Goal: Transaction & Acquisition: Purchase product/service

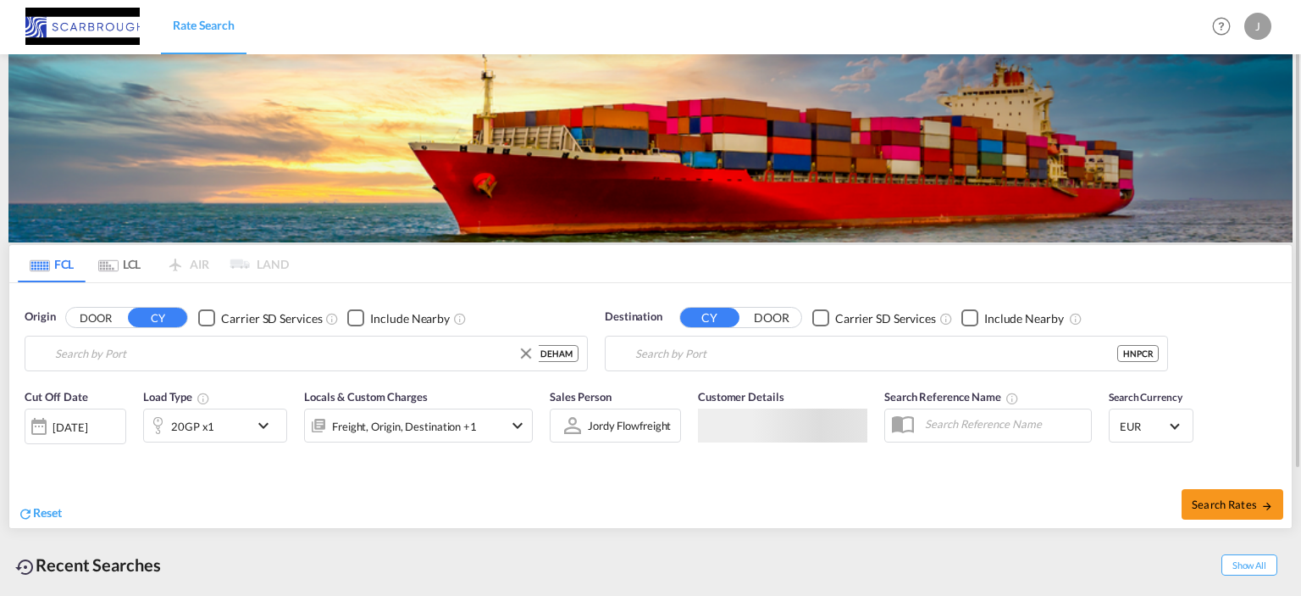
type input "[GEOGRAPHIC_DATA], [GEOGRAPHIC_DATA]"
type input "Puerto [PERSON_NAME], HNPCR"
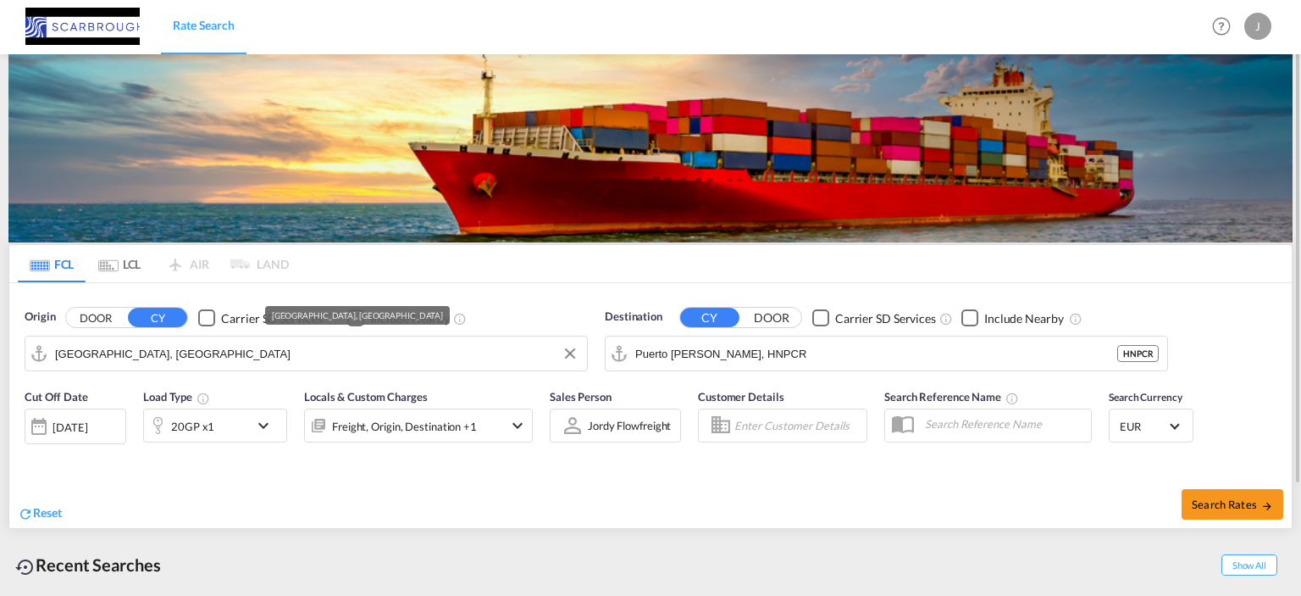
click at [407, 344] on input "[GEOGRAPHIC_DATA], [GEOGRAPHIC_DATA]" at bounding box center [317, 353] width 524 height 25
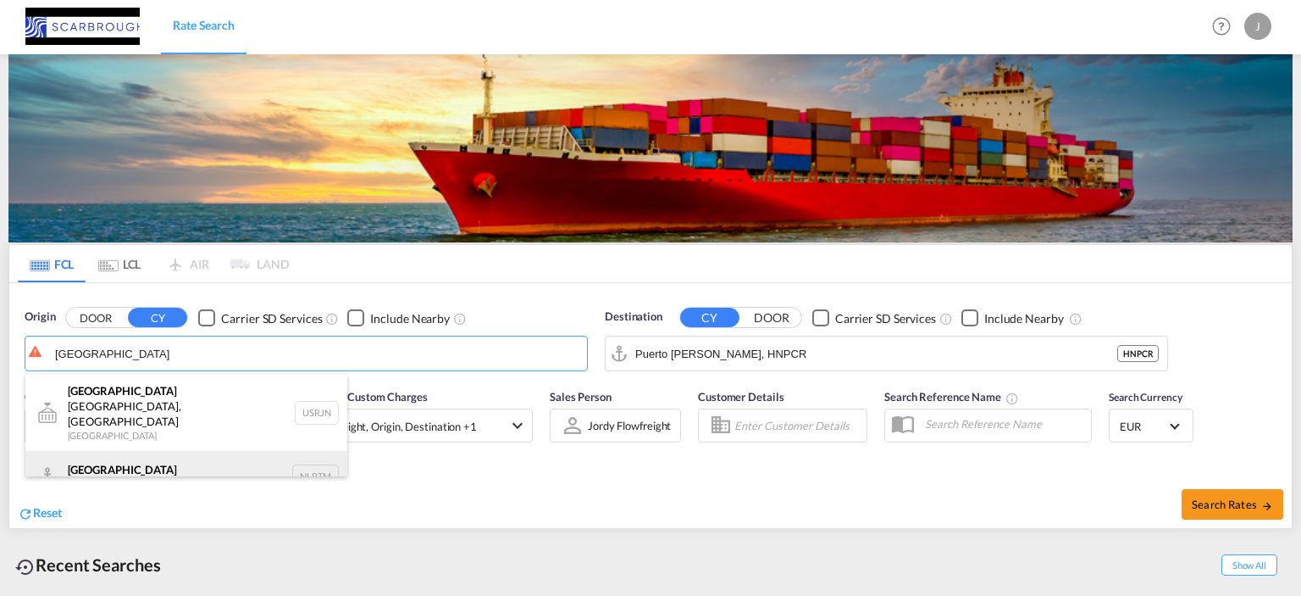
click at [247, 451] on div "[GEOGRAPHIC_DATA] [GEOGRAPHIC_DATA] NLRTM" at bounding box center [186, 476] width 322 height 51
type input "[GEOGRAPHIC_DATA], NLRTM"
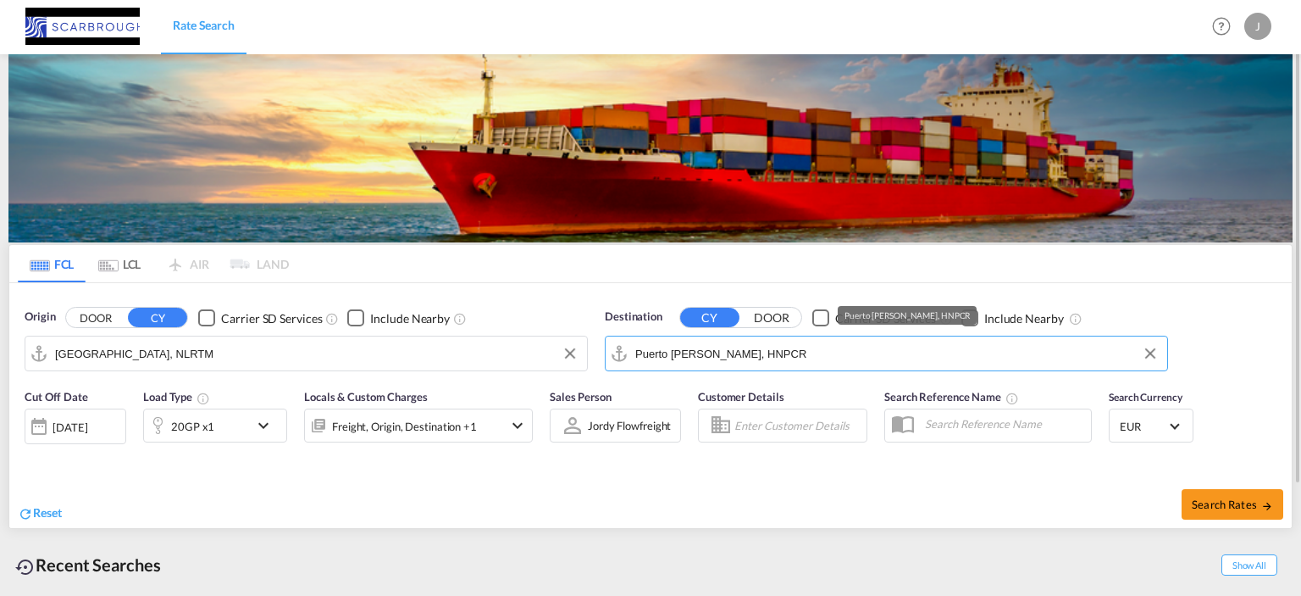
click at [825, 350] on input "Puerto [PERSON_NAME], HNPCR" at bounding box center [897, 353] width 524 height 25
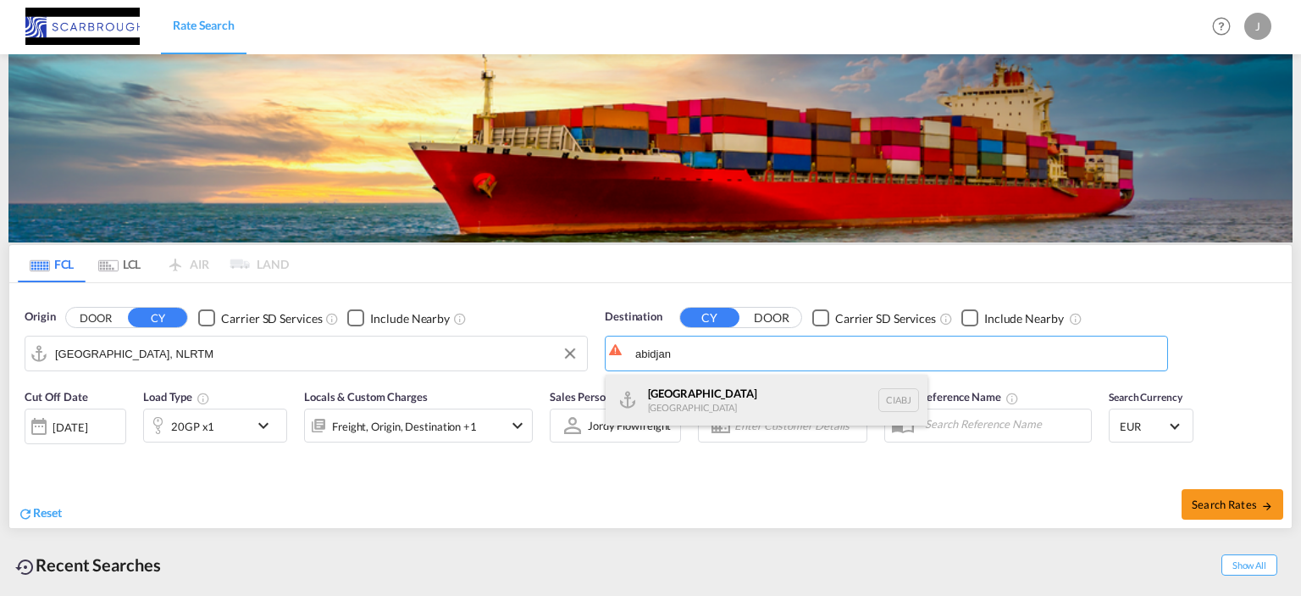
click at [798, 406] on div "Abidjan [GEOGRAPHIC_DATA] CIABJ" at bounding box center [767, 400] width 322 height 51
type input "[GEOGRAPHIC_DATA], CIABJ"
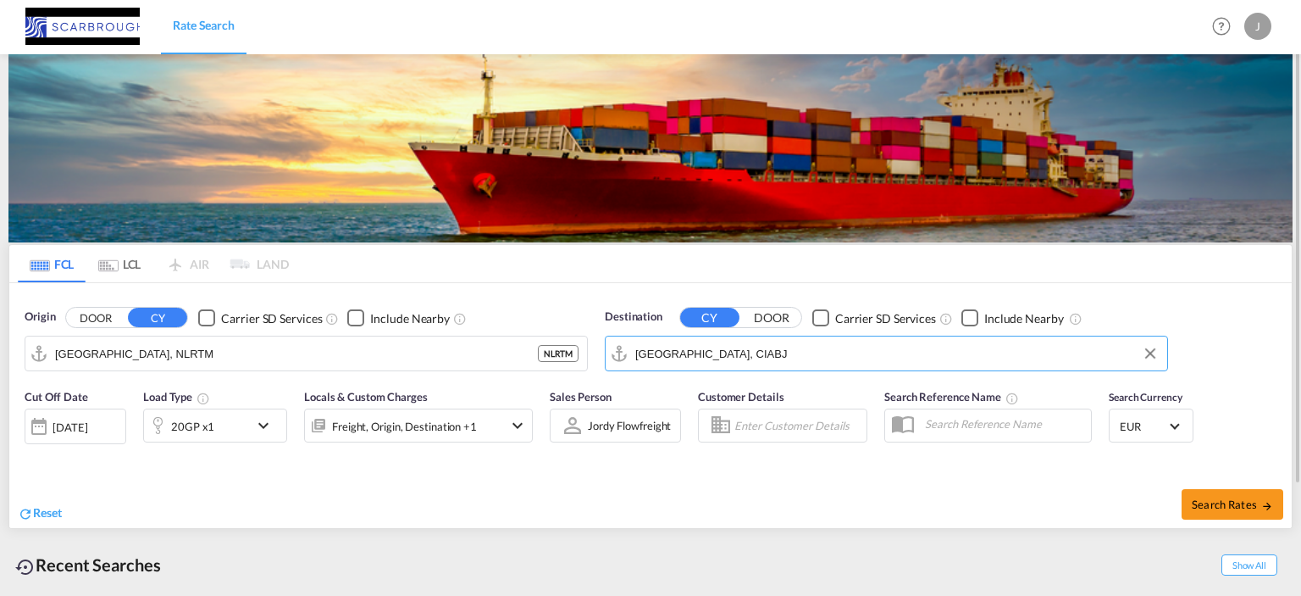
click at [203, 427] on div "20GP x1" at bounding box center [192, 426] width 43 height 24
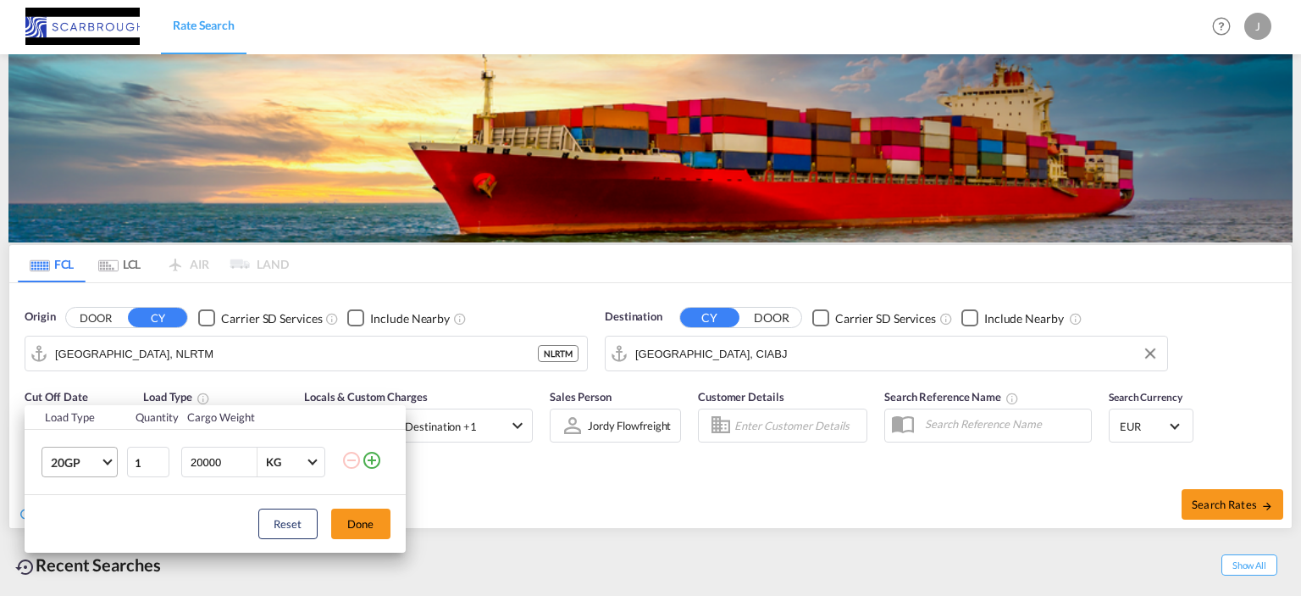
click at [96, 469] on span "20GP" at bounding box center [75, 462] width 49 height 17
drag, startPoint x: 95, startPoint y: 465, endPoint x: 187, endPoint y: 497, distance: 97.5
click at [96, 465] on md-option "40HC" at bounding box center [93, 472] width 115 height 41
click at [352, 520] on button "Done" at bounding box center [360, 523] width 59 height 31
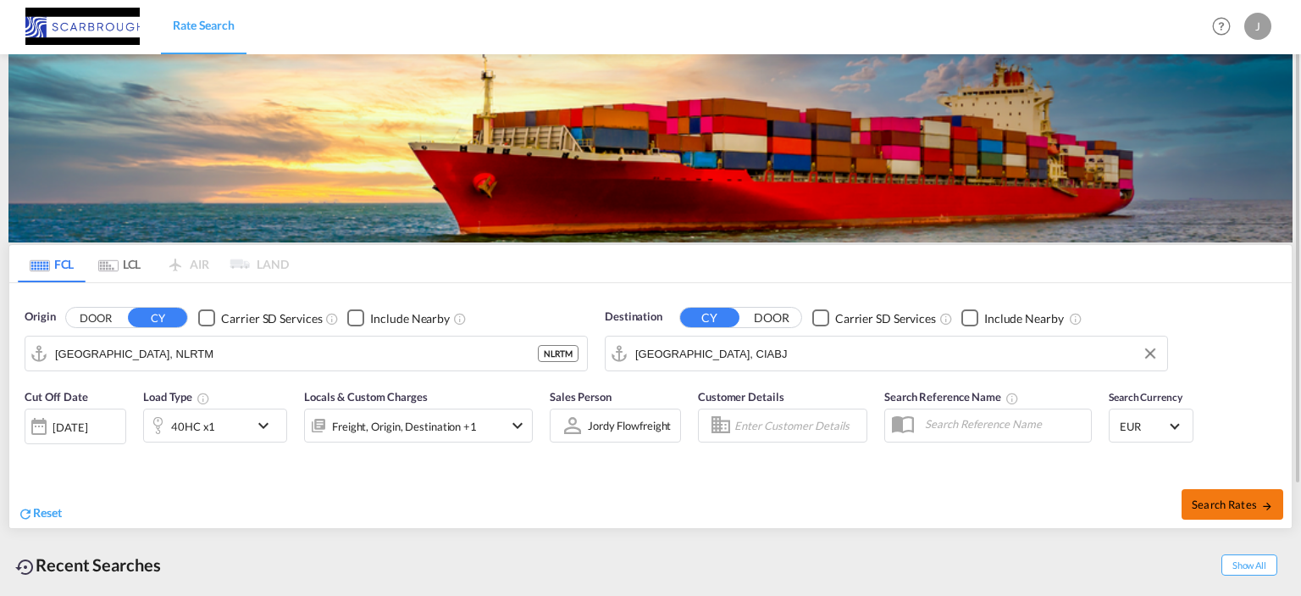
click at [1263, 502] on md-icon "icon-arrow-right" at bounding box center [1268, 506] width 12 height 12
type input "NLRTM to CIABJ / [DATE]"
